Goal: Navigation & Orientation: Locate item on page

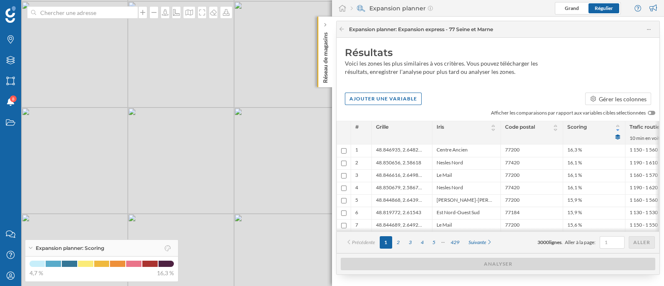
drag, startPoint x: 169, startPoint y: 74, endPoint x: 209, endPoint y: 130, distance: 68.8
click at [209, 130] on div "© Mapbox © OpenStreetMap Improve this map" at bounding box center [332, 143] width 664 height 286
drag, startPoint x: 240, startPoint y: 125, endPoint x: 370, endPoint y: 69, distance: 141.3
click at [240, 125] on div "© Mapbox © OpenStreetMap Improve this map" at bounding box center [332, 143] width 664 height 286
click at [399, 242] on div "2" at bounding box center [398, 242] width 12 height 12
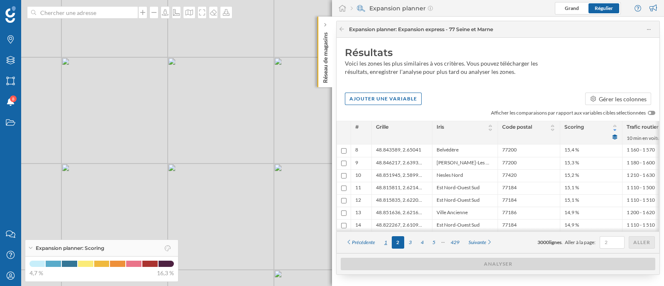
click at [382, 242] on div "1" at bounding box center [386, 242] width 12 height 12
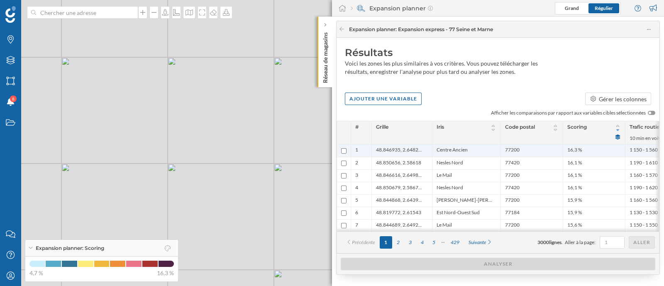
click at [396, 156] on ul "48.846935, 2.648247" at bounding box center [402, 151] width 52 height 12
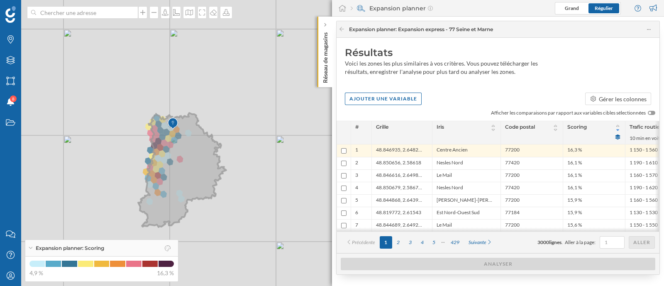
drag, startPoint x: 213, startPoint y: 169, endPoint x: 191, endPoint y: 164, distance: 22.6
click at [191, 164] on icon at bounding box center [182, 170] width 88 height 114
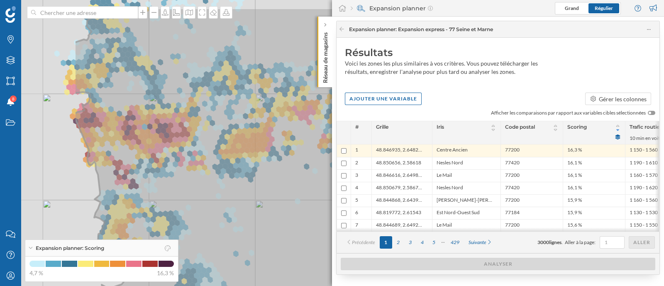
drag, startPoint x: 94, startPoint y: 74, endPoint x: 130, endPoint y: 136, distance: 72.4
click at [237, 113] on icon at bounding box center [474, 180] width 801 height 347
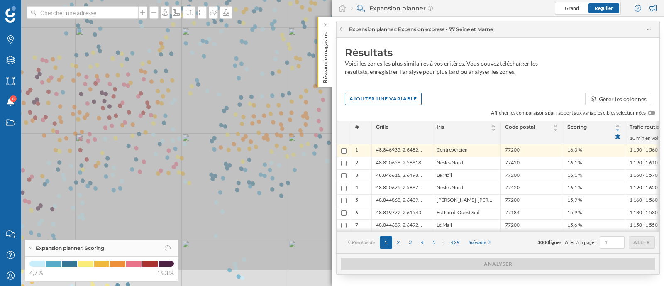
drag, startPoint x: 270, startPoint y: 137, endPoint x: 208, endPoint y: 95, distance: 74.9
click at [208, 95] on icon at bounding box center [276, 98] width 776 height 347
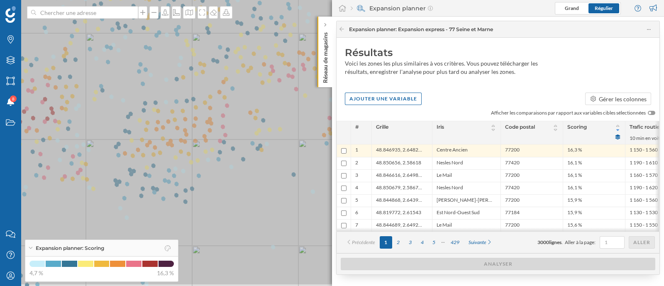
drag, startPoint x: 243, startPoint y: 132, endPoint x: 104, endPoint y: 102, distance: 142.0
click at [104, 102] on icon at bounding box center [193, 112] width 801 height 347
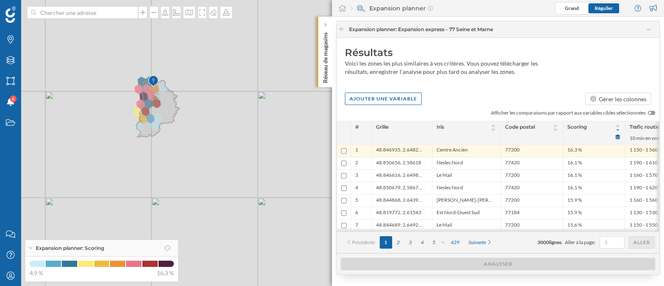
drag, startPoint x: 102, startPoint y: 88, endPoint x: 193, endPoint y: 138, distance: 103.9
click at [193, 138] on div "© Mapbox © OpenStreetMap Improve this map" at bounding box center [332, 143] width 664 height 286
